Goal: Information Seeking & Learning: Learn about a topic

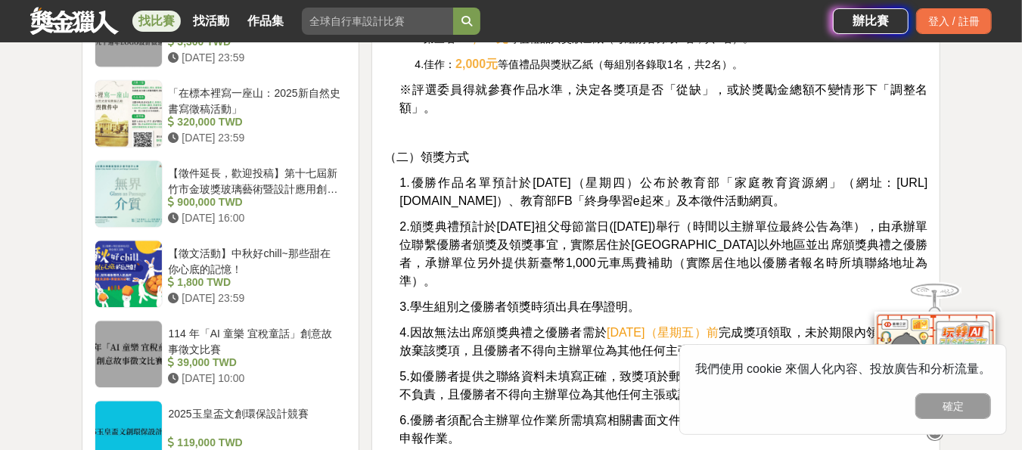
scroll to position [2102, 0]
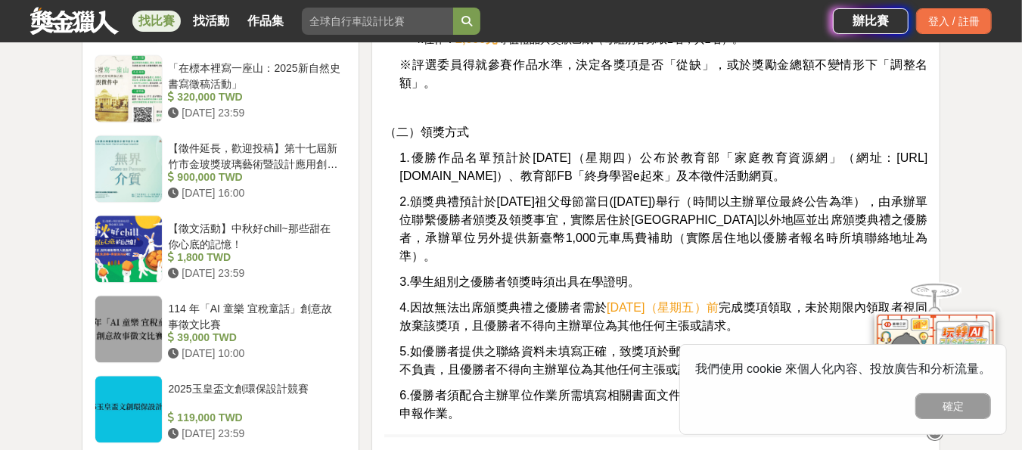
click at [648, 163] on span "1.優勝作品名單預計於[DATE]（星期四）公布於教育部「" at bounding box center [567, 157] width 335 height 13
click at [412, 176] on span "https://familyedu.moe.gov.tw/" at bounding box center [664, 166] width 528 height 31
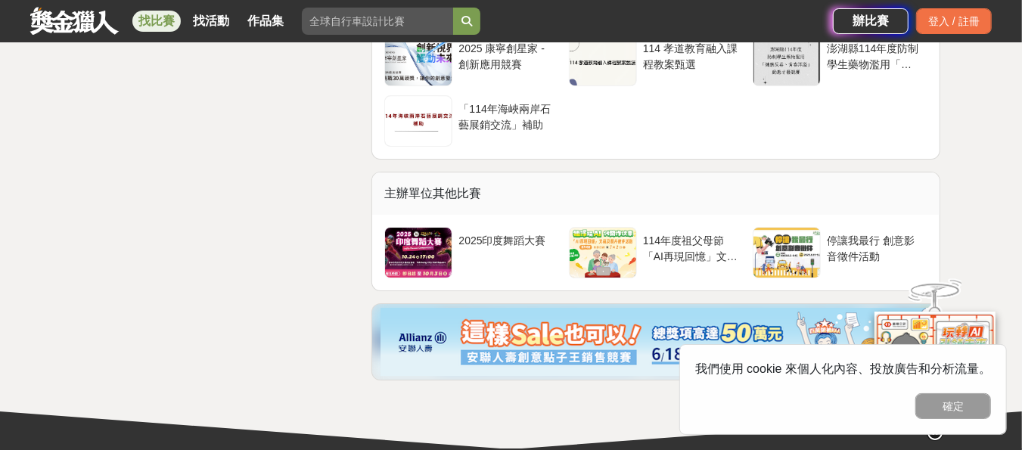
scroll to position [3383, 0]
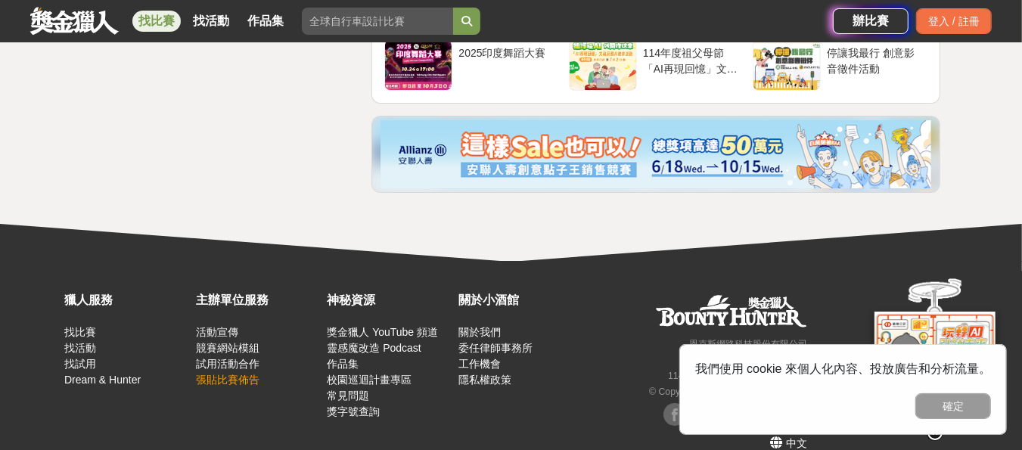
click at [228, 374] on link "張貼比賽佈告" at bounding box center [228, 380] width 64 height 12
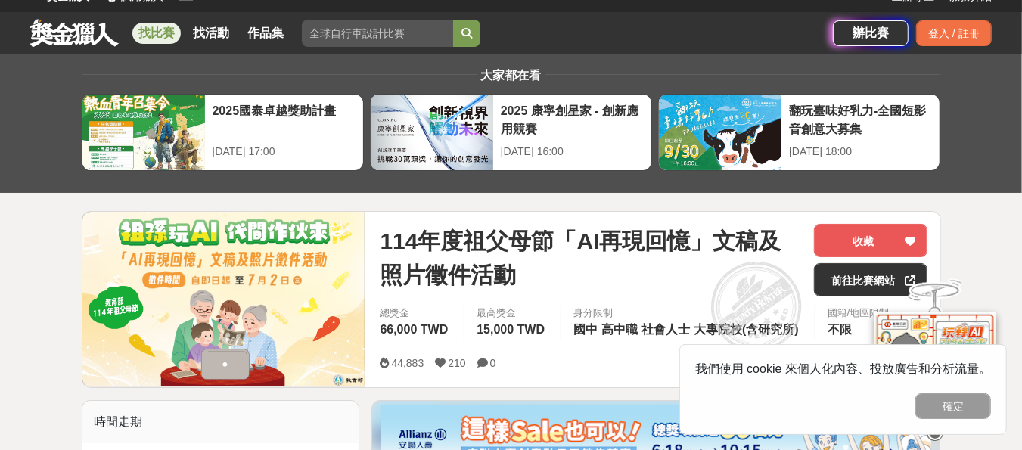
scroll to position [0, 0]
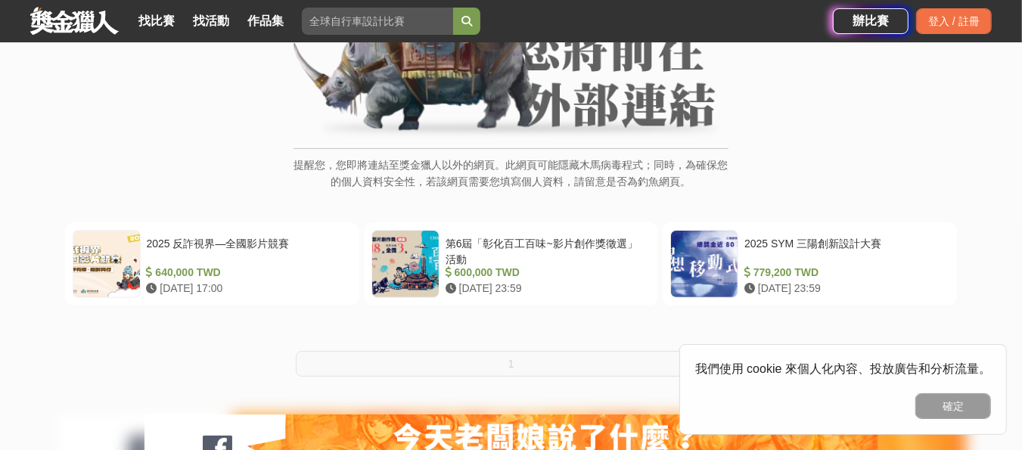
scroll to position [168, 0]
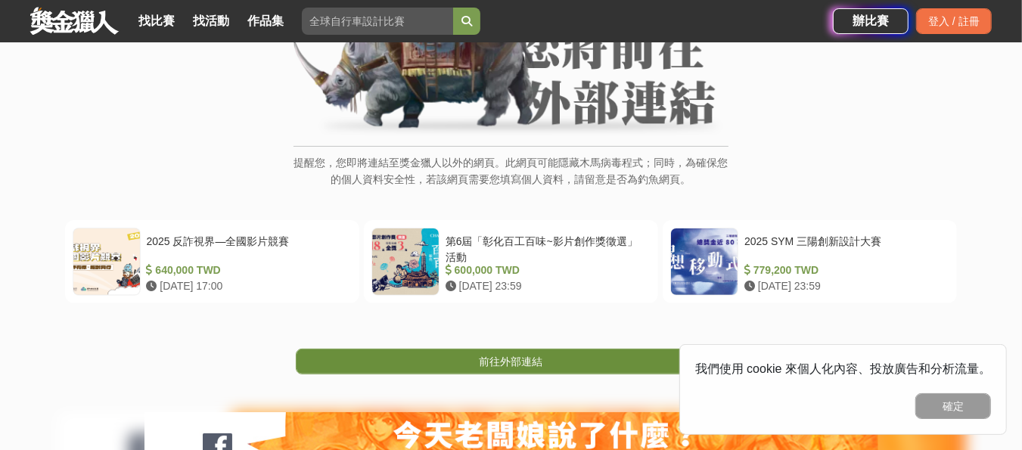
click at [512, 359] on span "前往外部連結" at bounding box center [512, 362] width 64 height 12
